Goal: Information Seeking & Learning: Learn about a topic

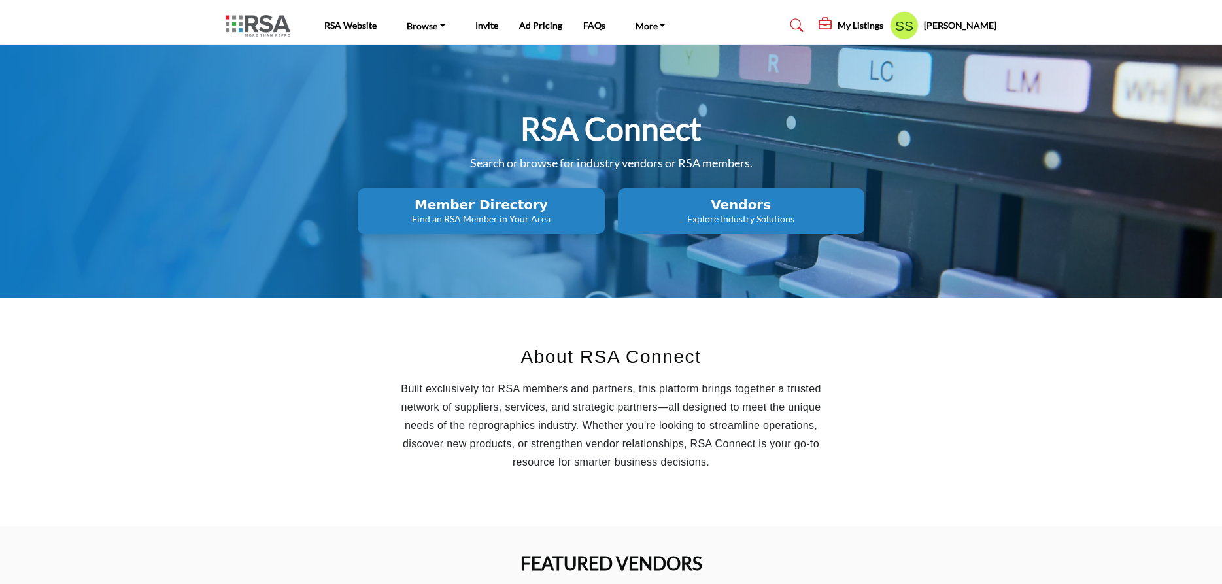
click at [600, 200] on h2 "Vendors" at bounding box center [480, 205] width 239 height 16
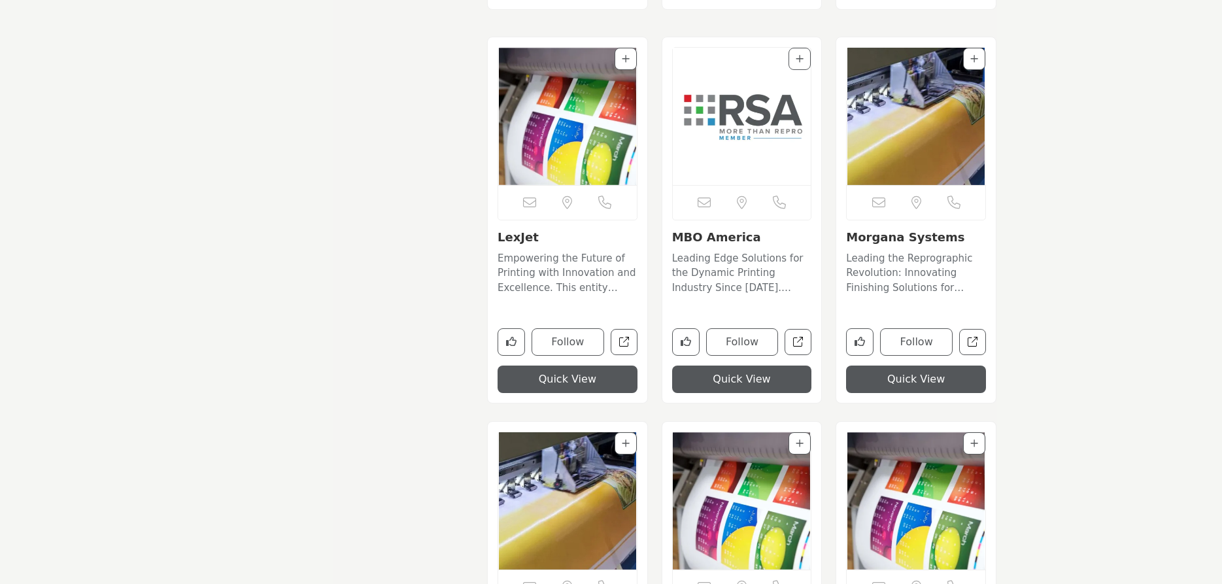
scroll to position [8867, 0]
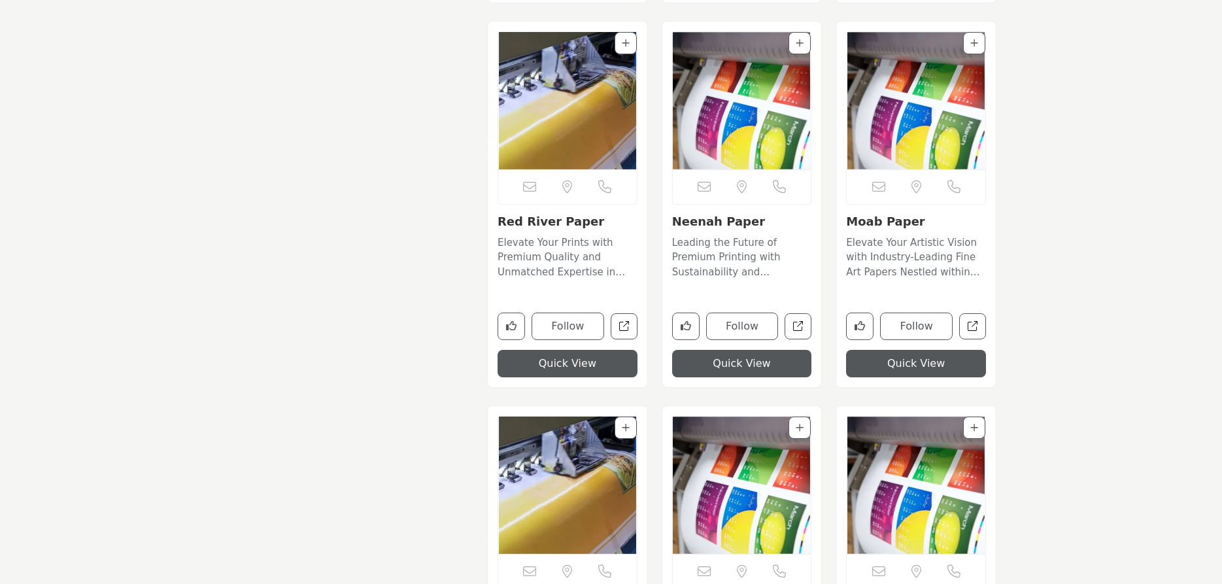
click at [890, 227] on link "Moab Paper" at bounding box center [885, 221] width 78 height 14
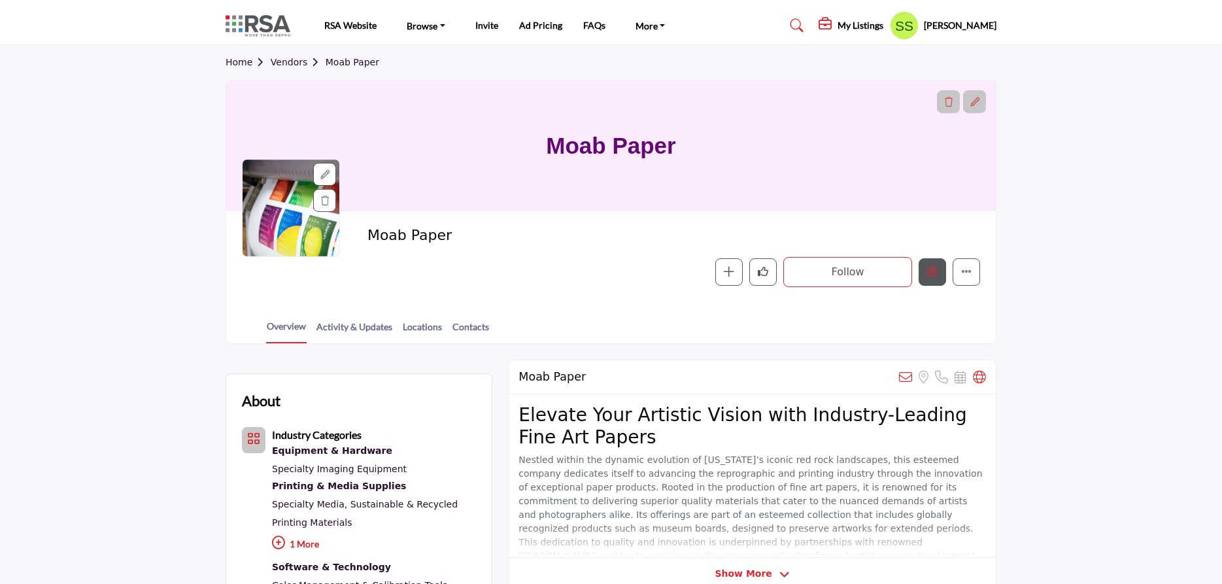
click at [924, 267] on button "Edit company" at bounding box center [931, 271] width 27 height 27
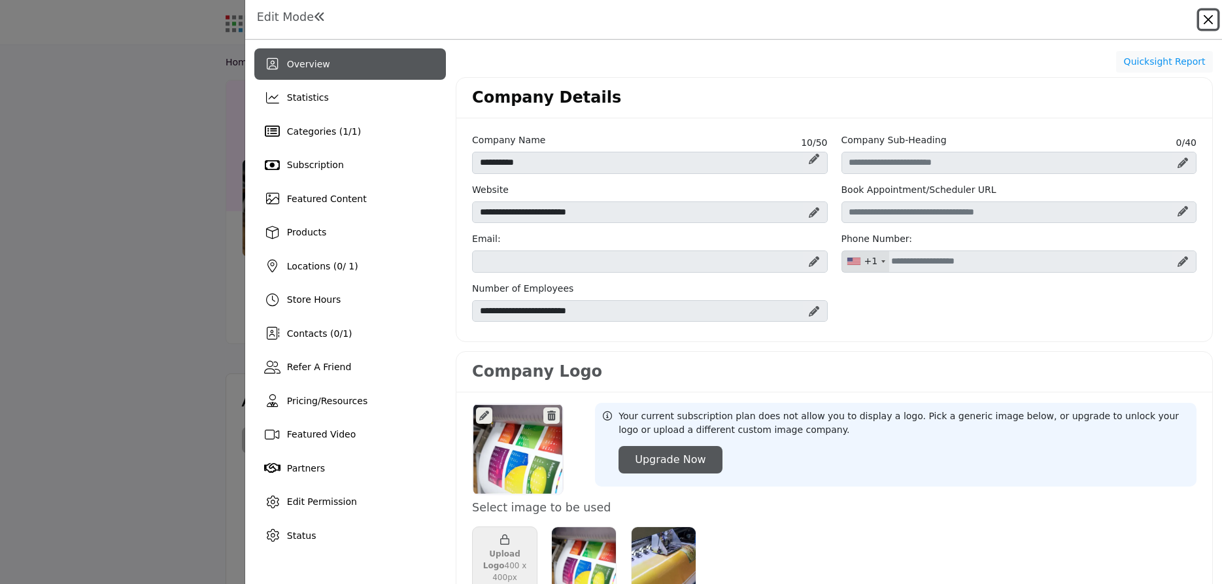
drag, startPoint x: 1210, startPoint y: 20, endPoint x: 1027, endPoint y: 73, distance: 189.9
click at [1209, 20] on button "Close" at bounding box center [1208, 19] width 18 height 18
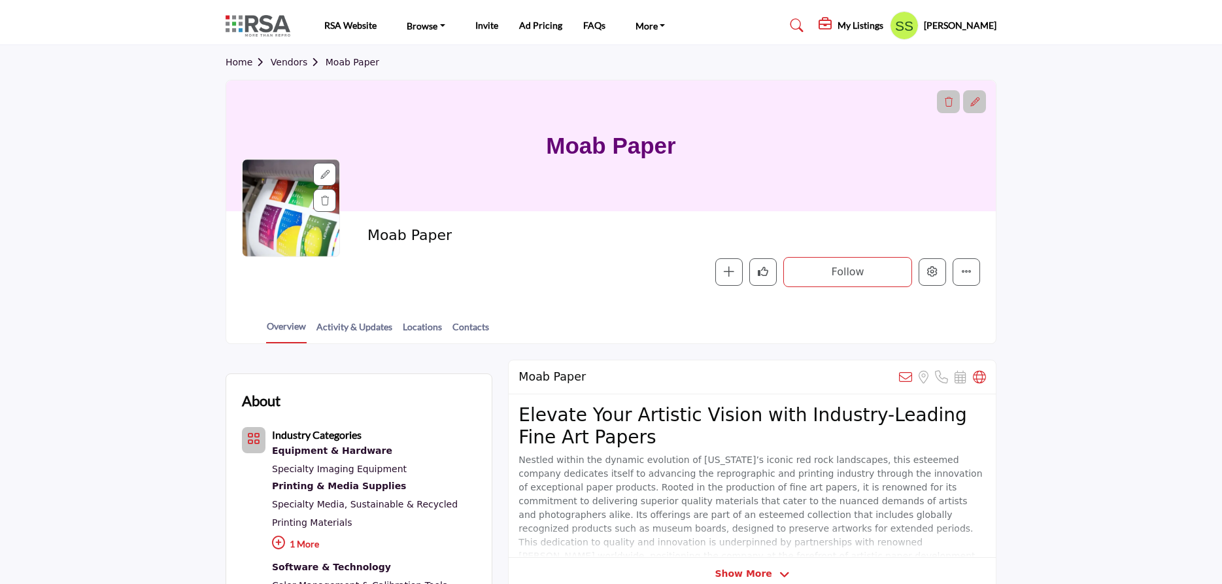
click at [290, 58] on link "Vendors" at bounding box center [298, 62] width 55 height 10
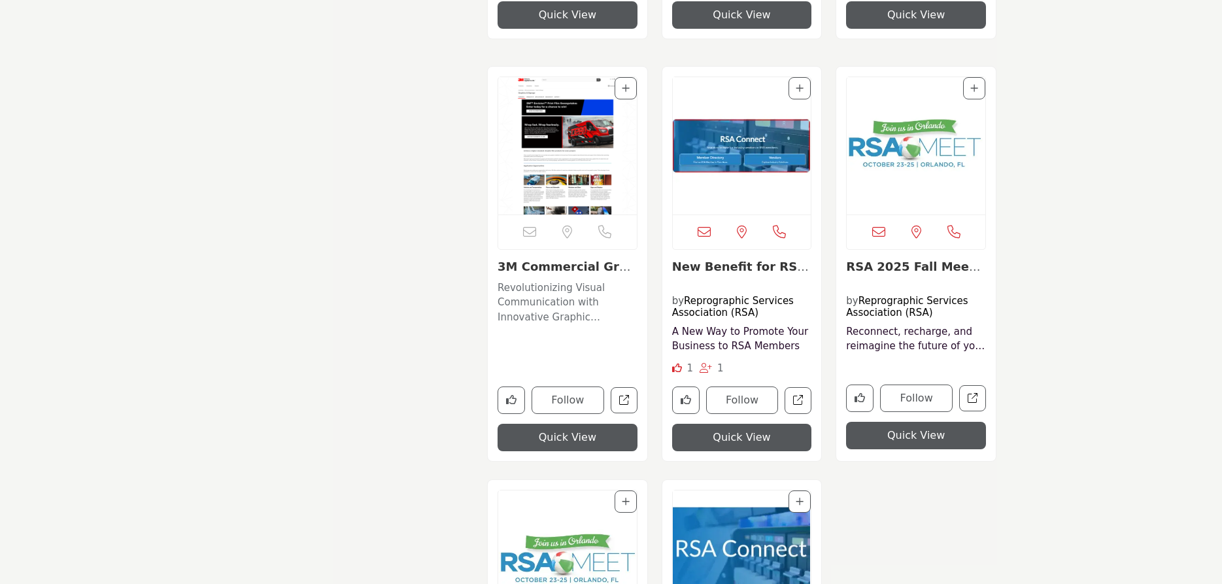
scroll to position [16869, 0]
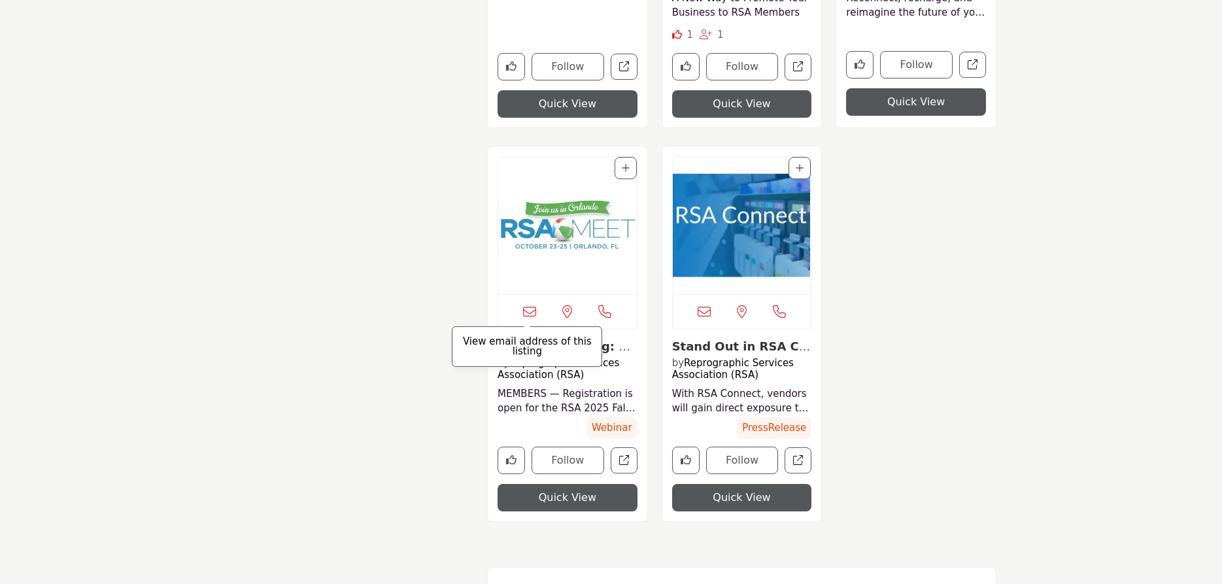
click at [529, 308] on icon at bounding box center [529, 311] width 13 height 13
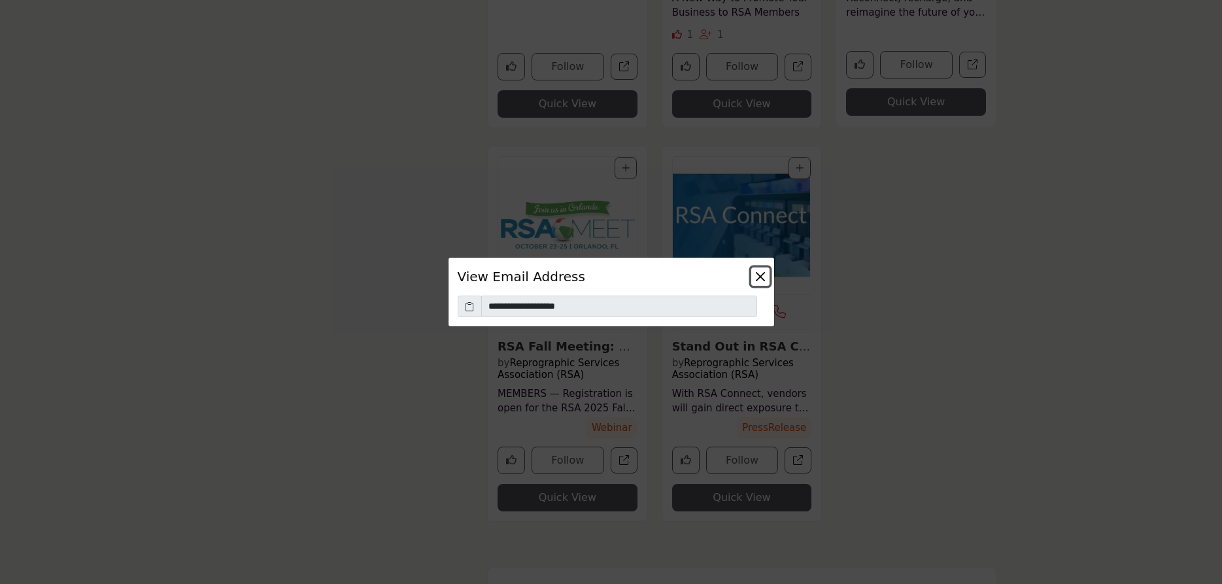
click at [764, 277] on button "Close" at bounding box center [760, 276] width 18 height 18
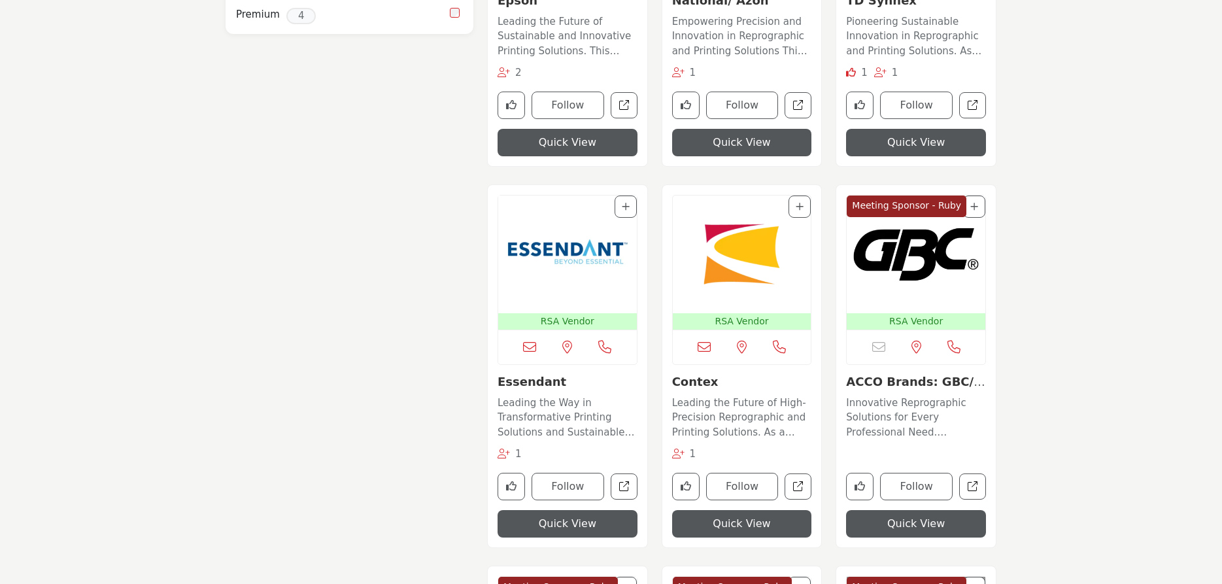
scroll to position [0, 0]
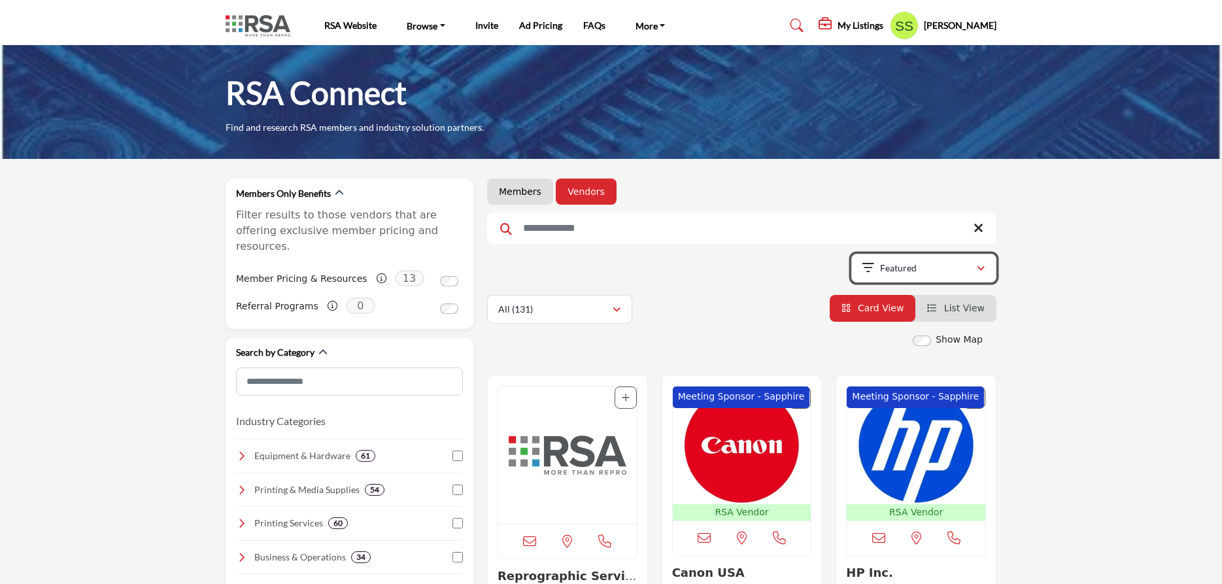
click at [980, 273] on icon "button" at bounding box center [980, 268] width 8 height 9
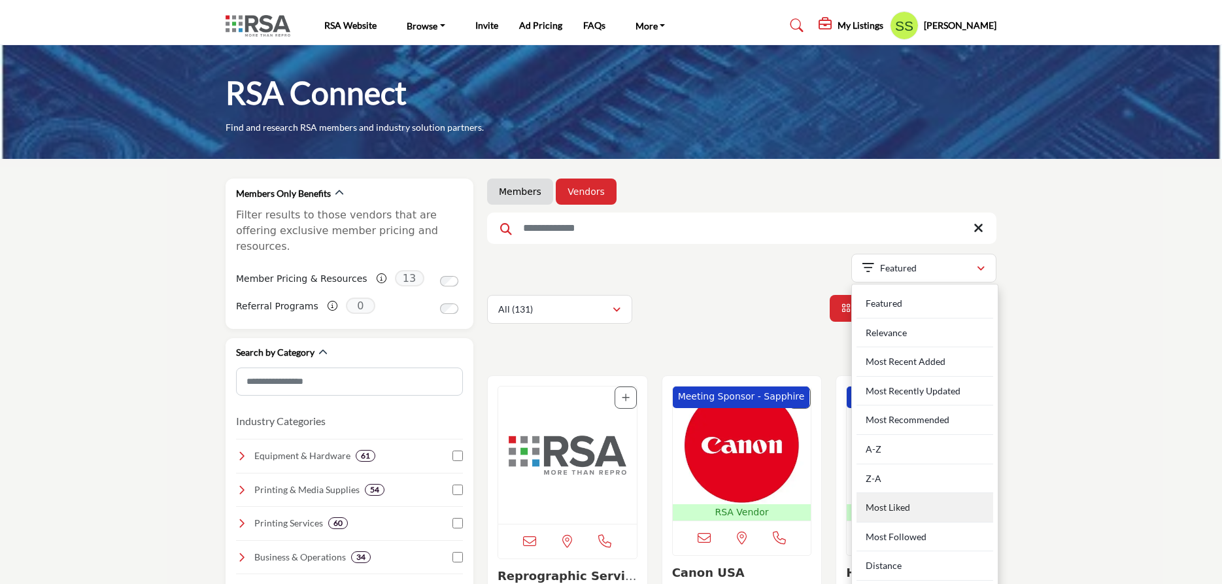
drag, startPoint x: 970, startPoint y: 508, endPoint x: 1025, endPoint y: 433, distance: 93.1
click at [971, 506] on div "Most Liked" at bounding box center [924, 507] width 137 height 29
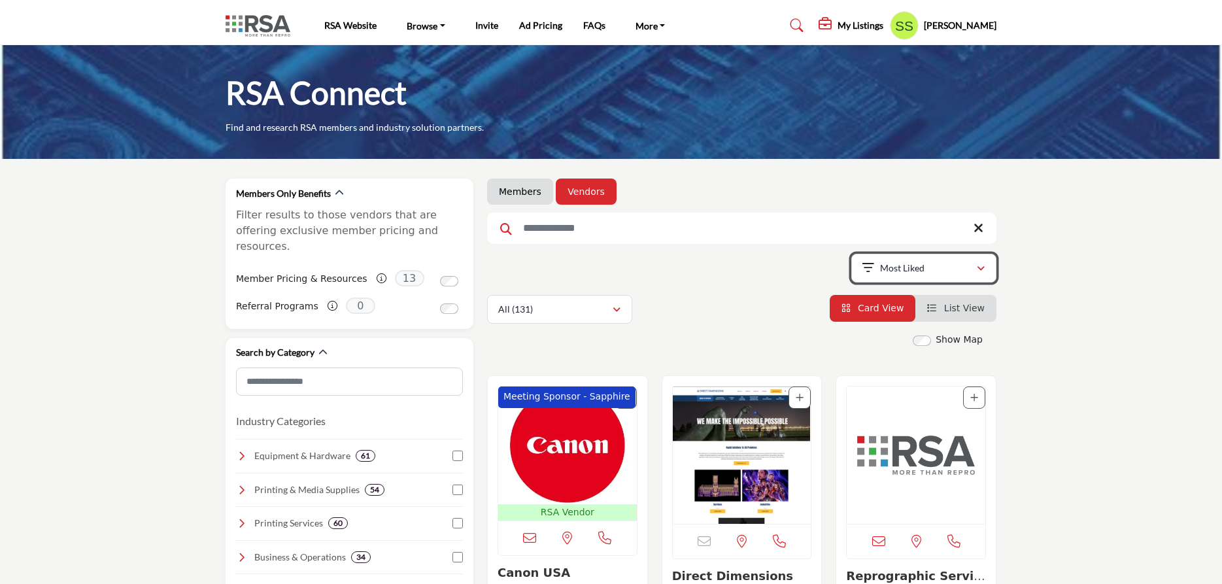
click at [979, 272] on icon "button" at bounding box center [980, 268] width 8 height 9
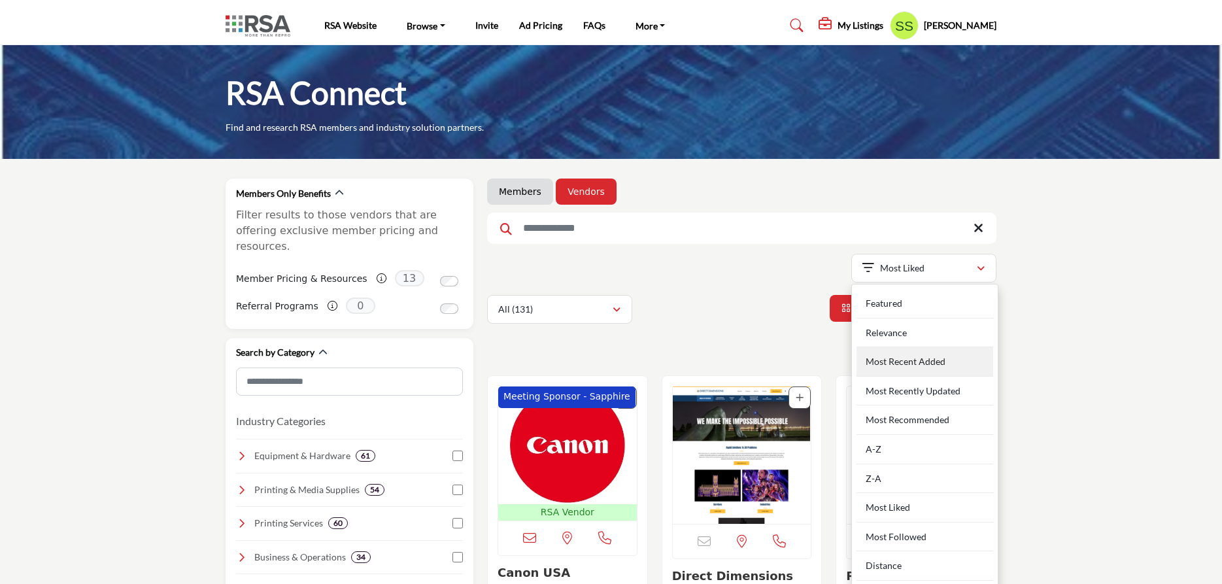
drag, startPoint x: 956, startPoint y: 356, endPoint x: 1053, endPoint y: 343, distance: 97.5
click at [958, 356] on div "Most Recent Added" at bounding box center [924, 361] width 137 height 29
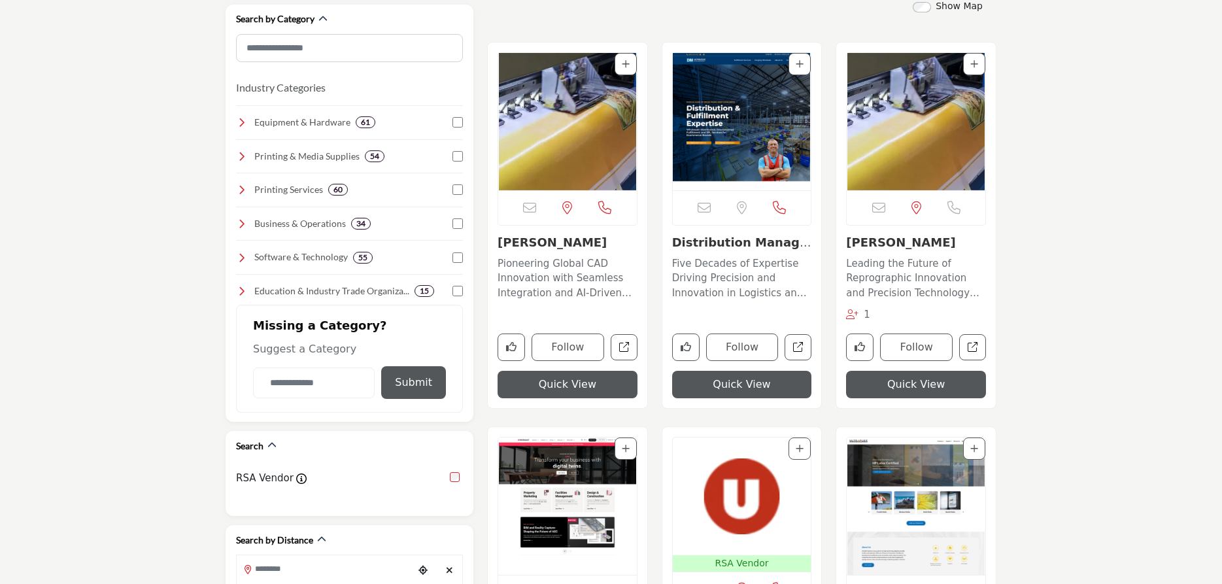
scroll to position [67, 0]
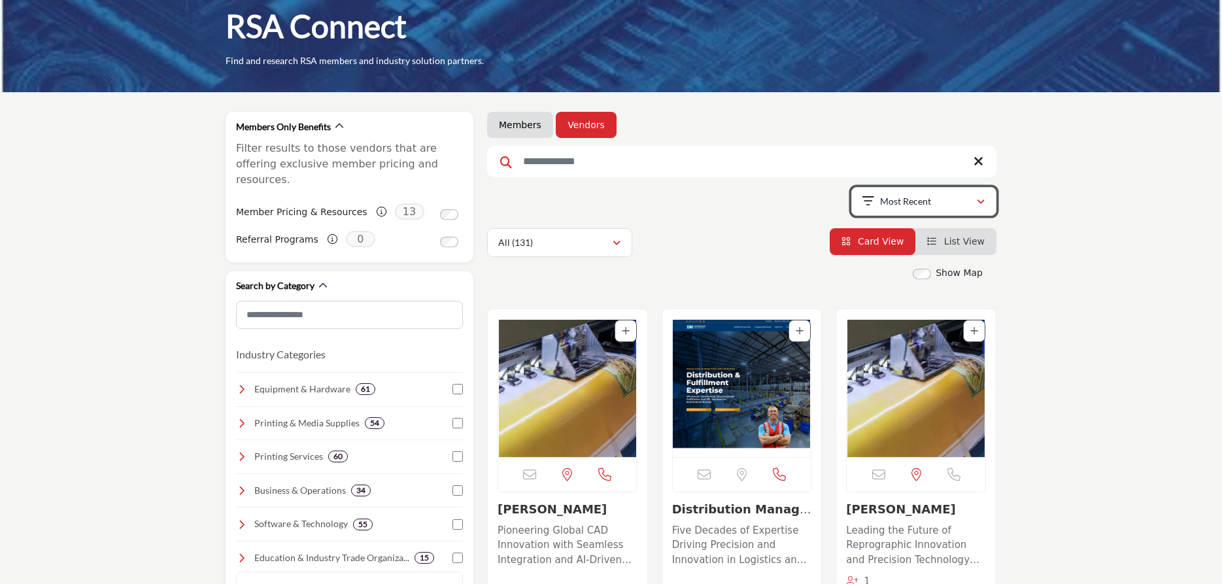
click at [967, 197] on div "Most Recent" at bounding box center [919, 201] width 114 height 16
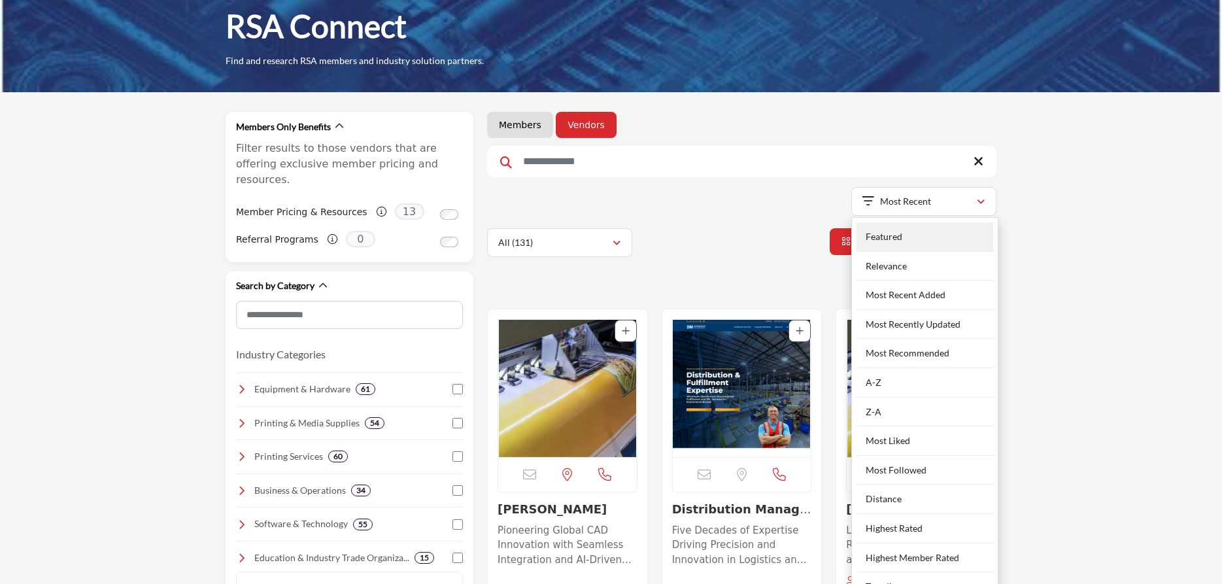
click at [925, 231] on div "Featured" at bounding box center [924, 236] width 137 height 29
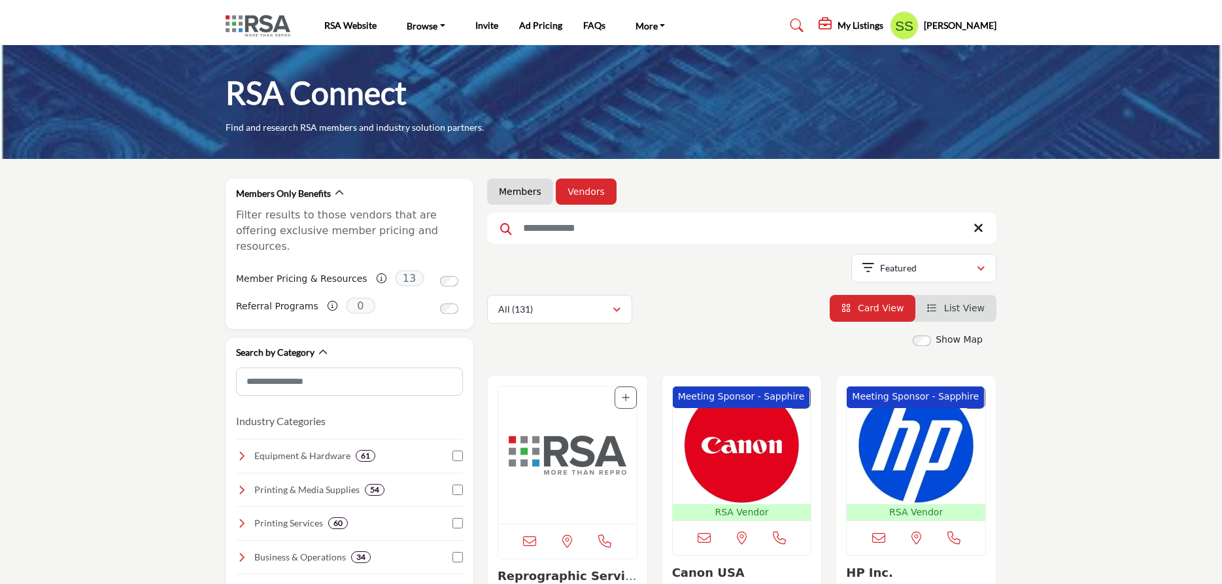
click at [252, 26] on img at bounding box center [260, 26] width 71 height 22
